Goal: Task Accomplishment & Management: Complete application form

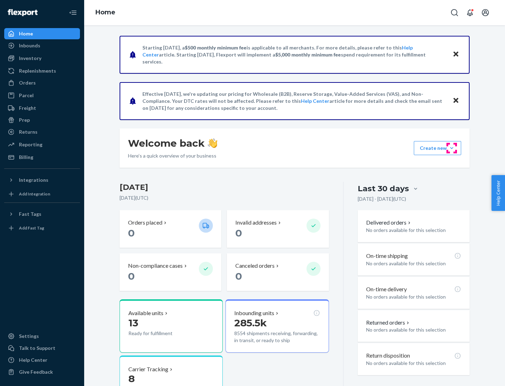
click at [452, 148] on button "Create new Create new inbound Create new order Create new product" at bounding box center [437, 148] width 47 height 14
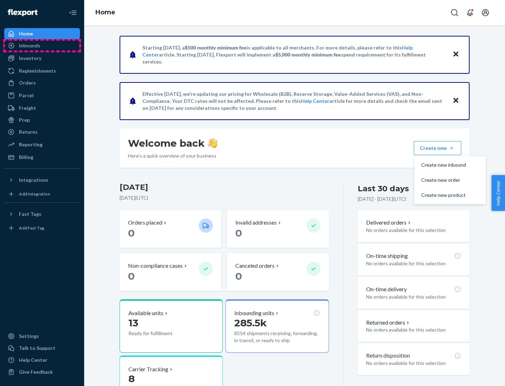
click at [42, 46] on div "Inbounds" at bounding box center [42, 46] width 74 height 10
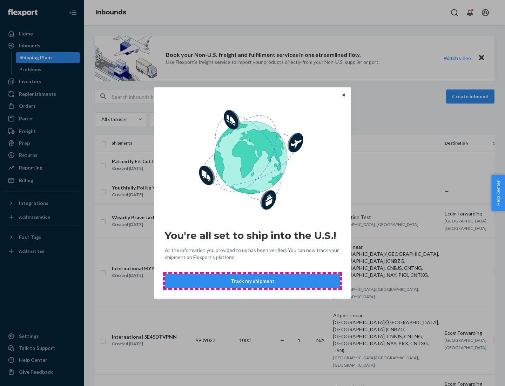
click at [253, 281] on button "Track my shipment" at bounding box center [252, 281] width 175 height 14
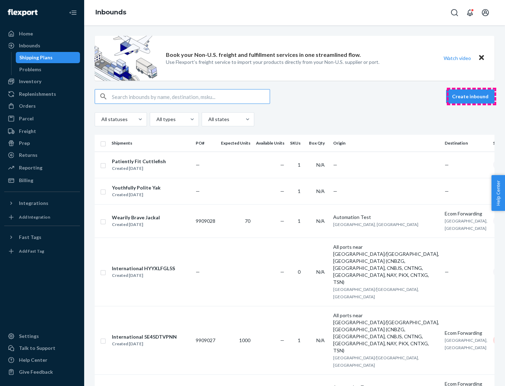
click at [471, 96] on button "Create inbound" at bounding box center [470, 96] width 48 height 14
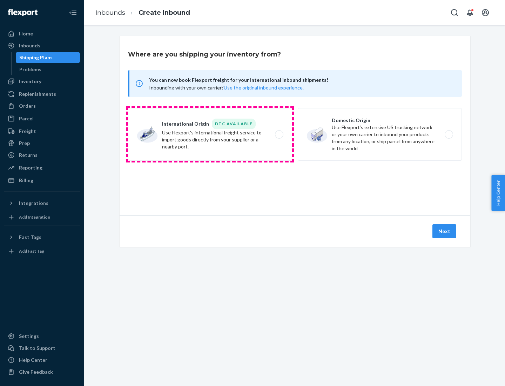
click at [210, 134] on label "International Origin DTC Available Use Flexport's international freight service…" at bounding box center [210, 134] width 164 height 53
click at [279, 134] on input "International Origin DTC Available Use Flexport's international freight service…" at bounding box center [281, 134] width 5 height 5
radio input "true"
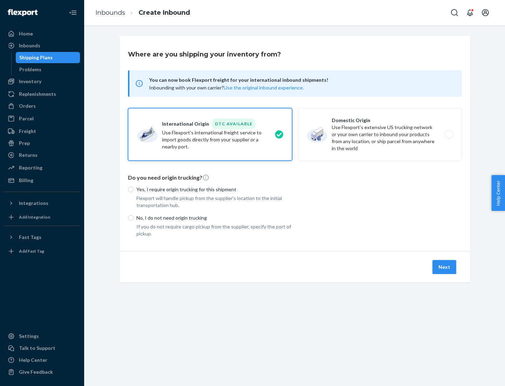
click at [214, 218] on p "No, I do not need origin trucking" at bounding box center [214, 217] width 156 height 7
click at [134, 218] on input "No, I do not need origin trucking" at bounding box center [131, 218] width 6 height 6
radio input "true"
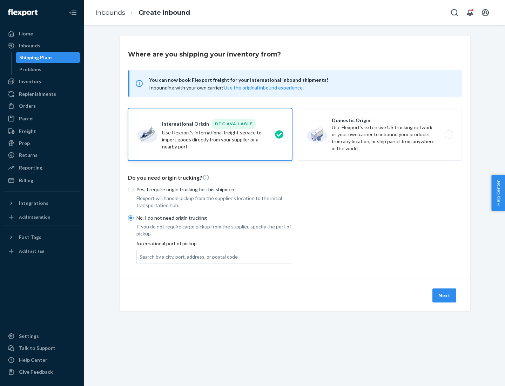
click at [187, 256] on div "Search by a city, port, address, or postal code" at bounding box center [189, 256] width 98 height 7
click at [140, 256] on input "Search by a city, port, address, or postal code" at bounding box center [140, 256] width 1 height 7
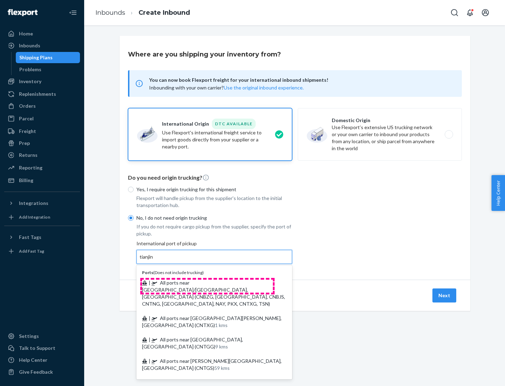
click at [207, 282] on span "| All ports near [GEOGRAPHIC_DATA]/[GEOGRAPHIC_DATA], [GEOGRAPHIC_DATA] (CNBZG,…" at bounding box center [213, 293] width 143 height 27
click at [154, 260] on input "tianjin" at bounding box center [147, 256] width 14 height 7
type input "All ports near [GEOGRAPHIC_DATA]/[GEOGRAPHIC_DATA], [GEOGRAPHIC_DATA] (CNBZG, […"
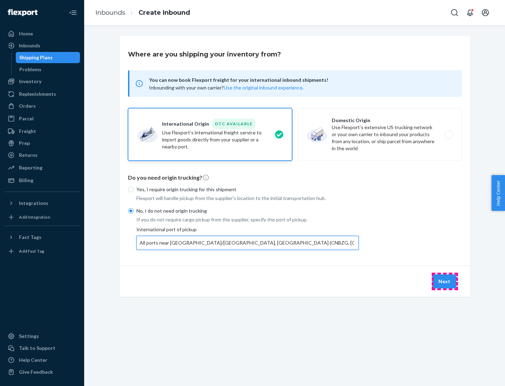
click at [445, 281] on button "Next" at bounding box center [445, 281] width 24 height 14
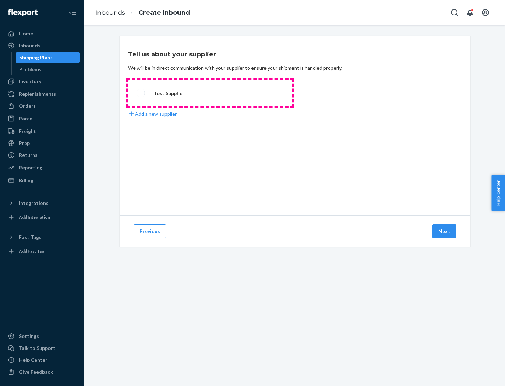
click at [210, 93] on label "Test Supplier" at bounding box center [210, 93] width 164 height 26
click at [141, 93] on input "Test Supplier" at bounding box center [139, 93] width 5 height 5
radio input "true"
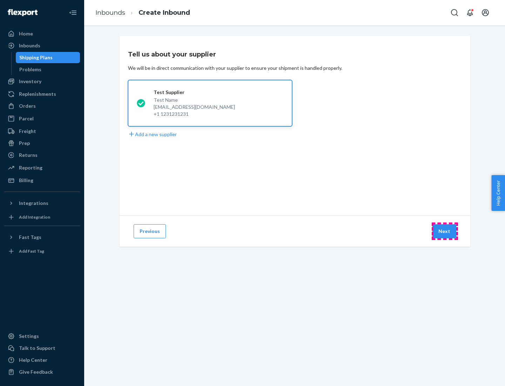
click at [445, 231] on button "Next" at bounding box center [445, 231] width 24 height 14
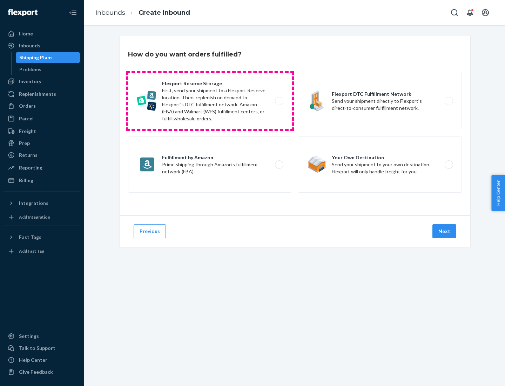
click at [210, 101] on label "Flexport Reserve Storage First, send your shipment to a Flexport Reserve locati…" at bounding box center [210, 101] width 164 height 56
click at [279, 101] on input "Flexport Reserve Storage First, send your shipment to a Flexport Reserve locati…" at bounding box center [281, 101] width 5 height 5
radio input "true"
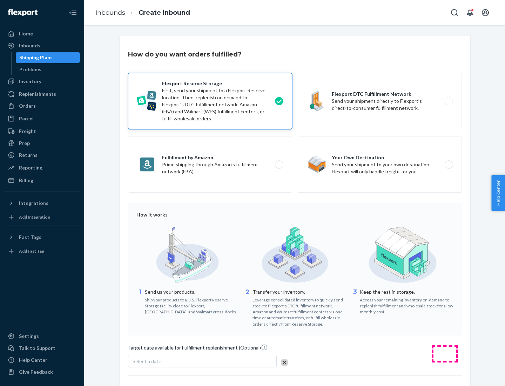
scroll to position [58, 0]
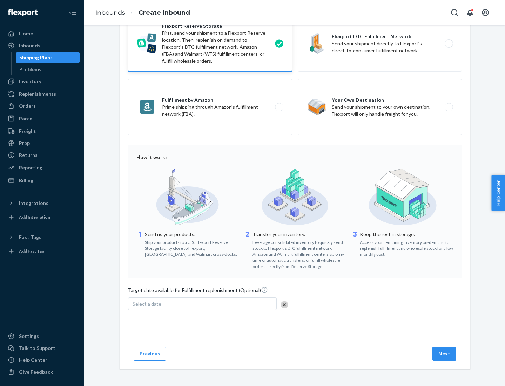
click at [445, 353] on button "Next" at bounding box center [445, 354] width 24 height 14
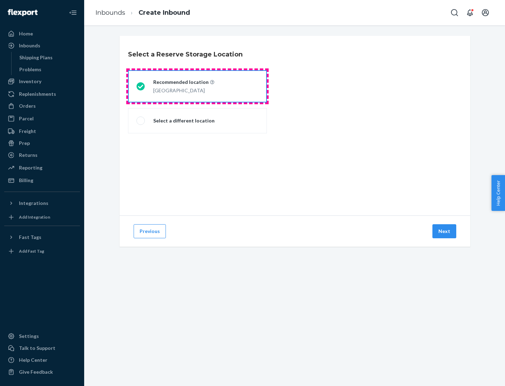
click at [198, 86] on div "[GEOGRAPHIC_DATA]" at bounding box center [183, 90] width 61 height 8
click at [141, 86] on input "Recommended location [GEOGRAPHIC_DATA]" at bounding box center [138, 86] width 5 height 5
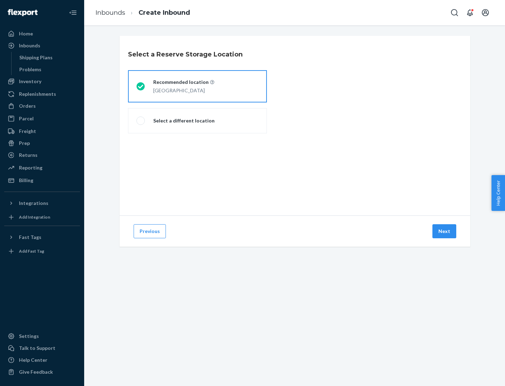
click at [445, 231] on button "Next" at bounding box center [445, 231] width 24 height 14
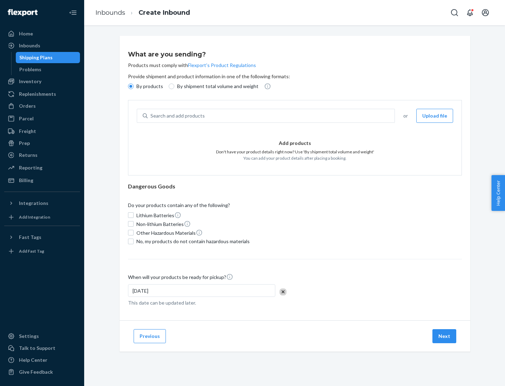
click at [272, 116] on div "Search and add products" at bounding box center [271, 115] width 247 height 13
click at [151, 116] on input "Search and add products" at bounding box center [150, 115] width 1 height 7
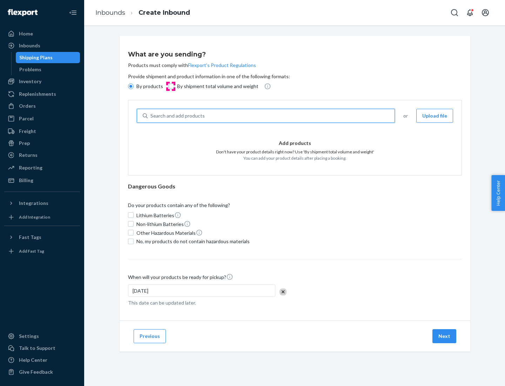
click at [170, 86] on input "By shipment total volume and weight" at bounding box center [172, 86] width 6 height 6
radio input "true"
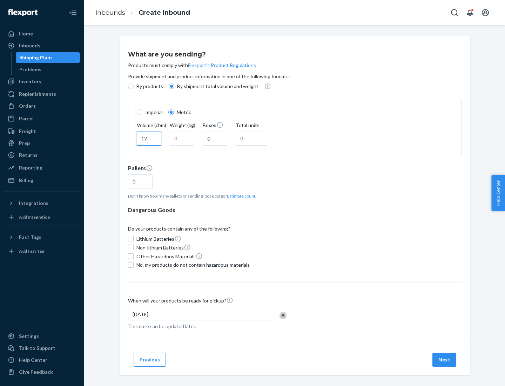
type input "12"
type input "22"
type input "222"
type input "121"
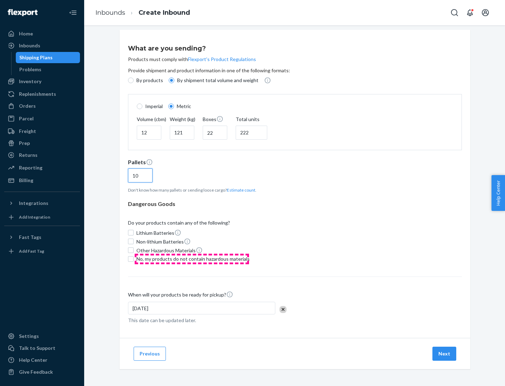
type input "10"
click at [192, 259] on span "No, my products do not contain hazardous materials" at bounding box center [192, 258] width 113 height 7
click at [134, 259] on input "No, my products do not contain hazardous materials" at bounding box center [131, 259] width 6 height 6
checkbox input "true"
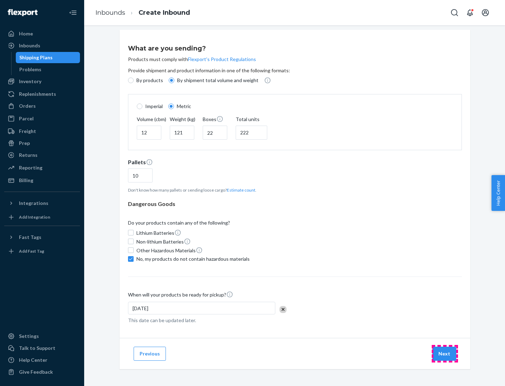
click at [445, 353] on button "Next" at bounding box center [445, 354] width 24 height 14
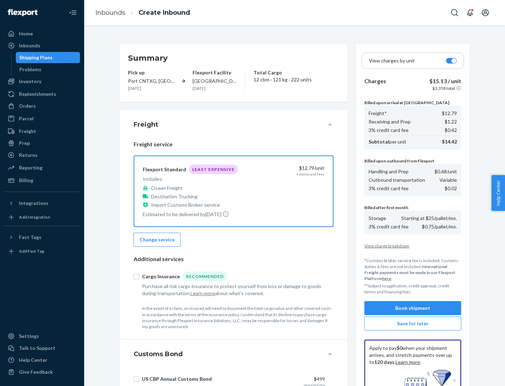
scroll to position [102, 0]
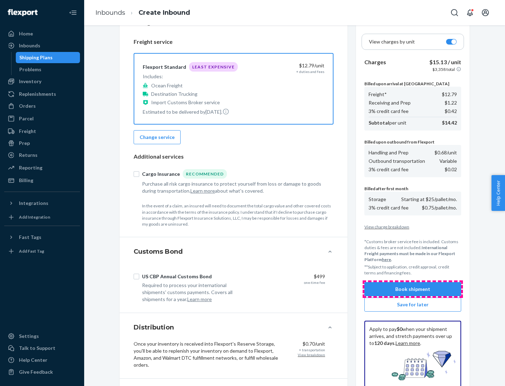
click at [413, 289] on button "Book shipment" at bounding box center [412, 289] width 97 height 14
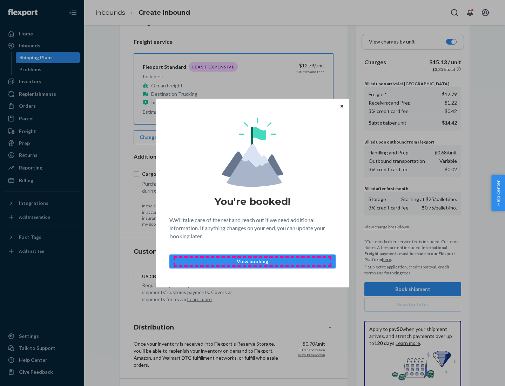
click at [253, 261] on p "View booking" at bounding box center [252, 261] width 154 height 7
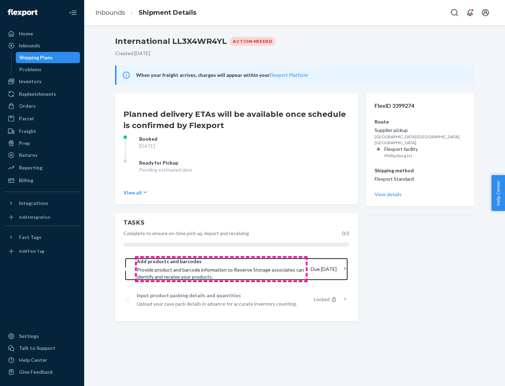
click at [221, 269] on span "Provide product and barcode information so Reserve Storage associates can ident…" at bounding box center [221, 273] width 168 height 14
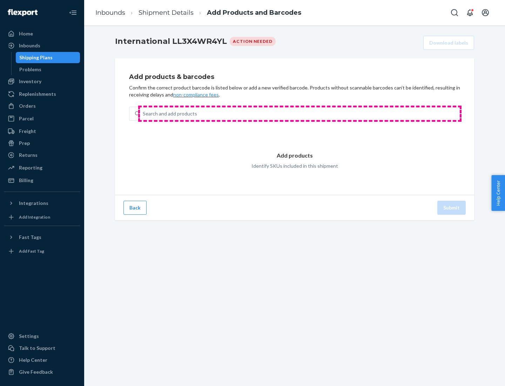
click at [300, 114] on div "Search and add products" at bounding box center [300, 113] width 320 height 13
click at [143, 114] on input "Search and add products" at bounding box center [143, 113] width 1 height 7
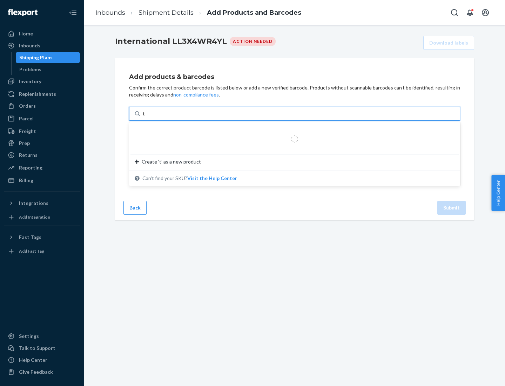
type input "test"
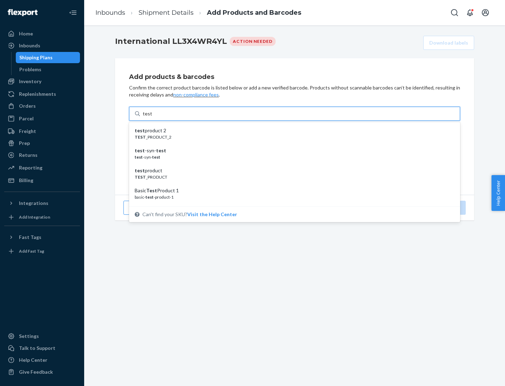
scroll to position [26, 0]
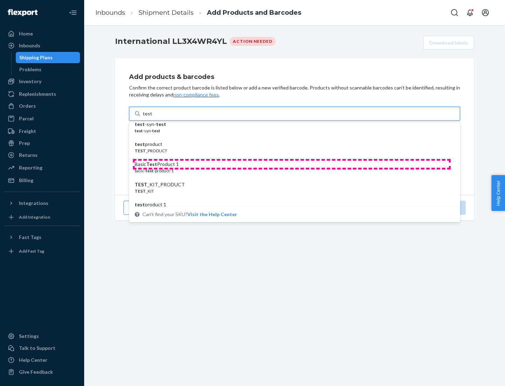
click at [292, 164] on div "Basic Test Product 1" at bounding box center [292, 164] width 314 height 7
click at [152, 117] on input "test" at bounding box center [147, 113] width 9 height 7
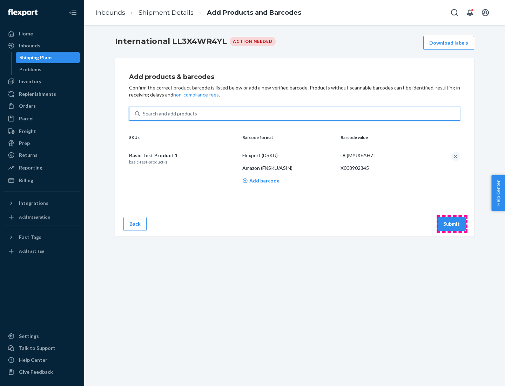
click at [452, 223] on button "Submit" at bounding box center [451, 224] width 28 height 14
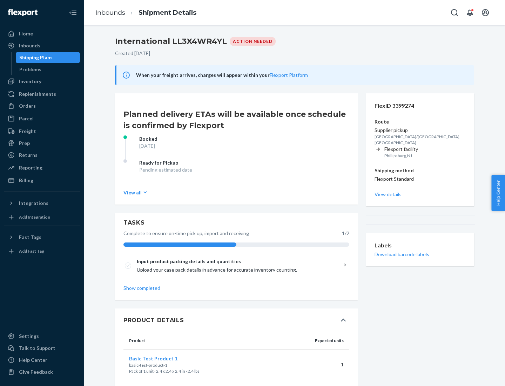
scroll to position [12, 0]
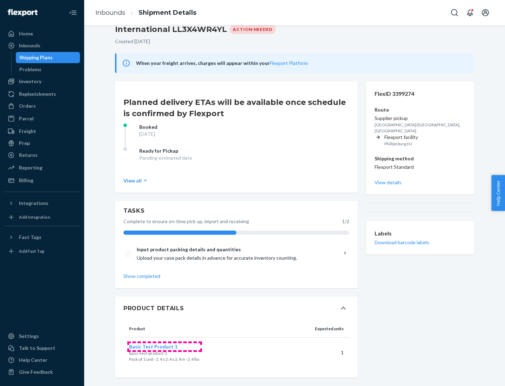
click at [165, 346] on span "Basic Test Product 1" at bounding box center [153, 346] width 48 height 6
